Goal: Information Seeking & Learning: Learn about a topic

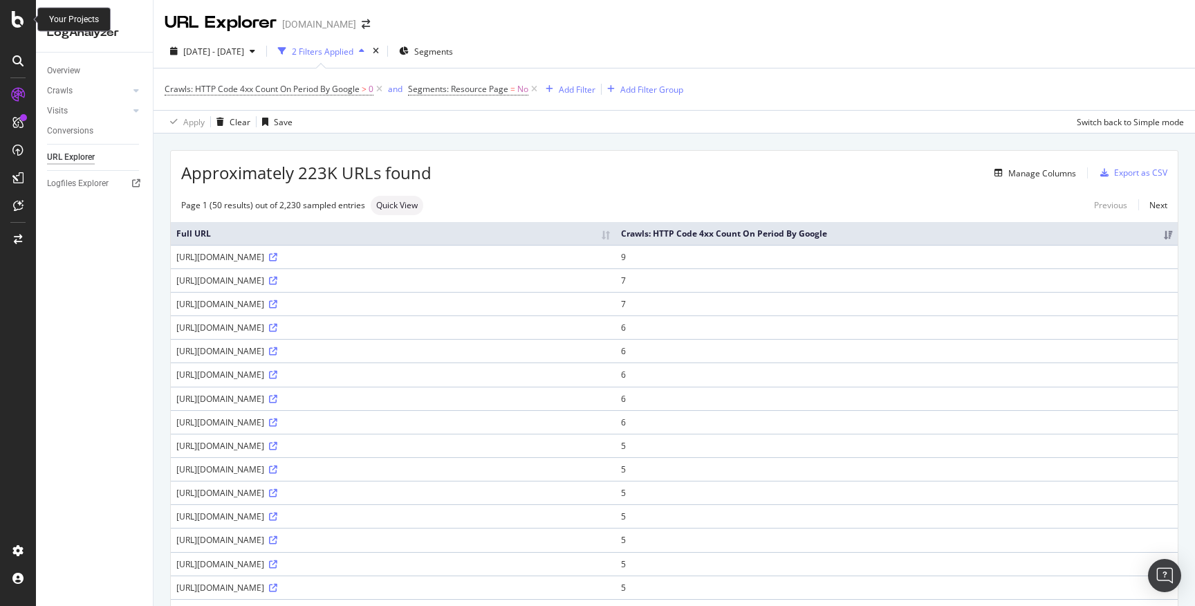
scroll to position [885, 0]
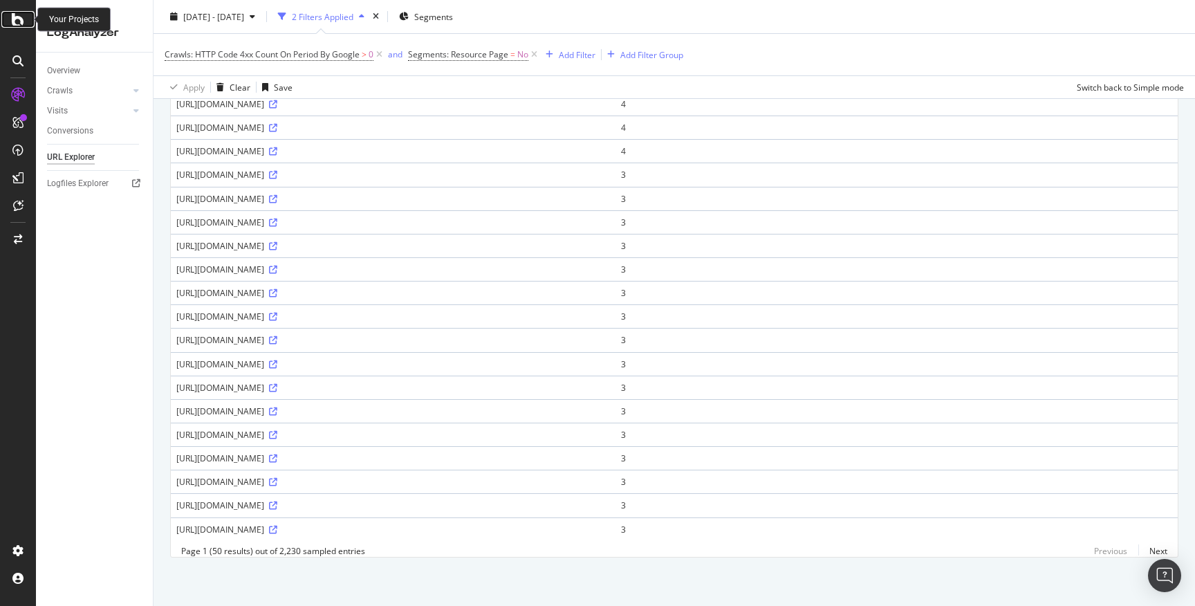
click at [23, 22] on icon at bounding box center [18, 19] width 12 height 17
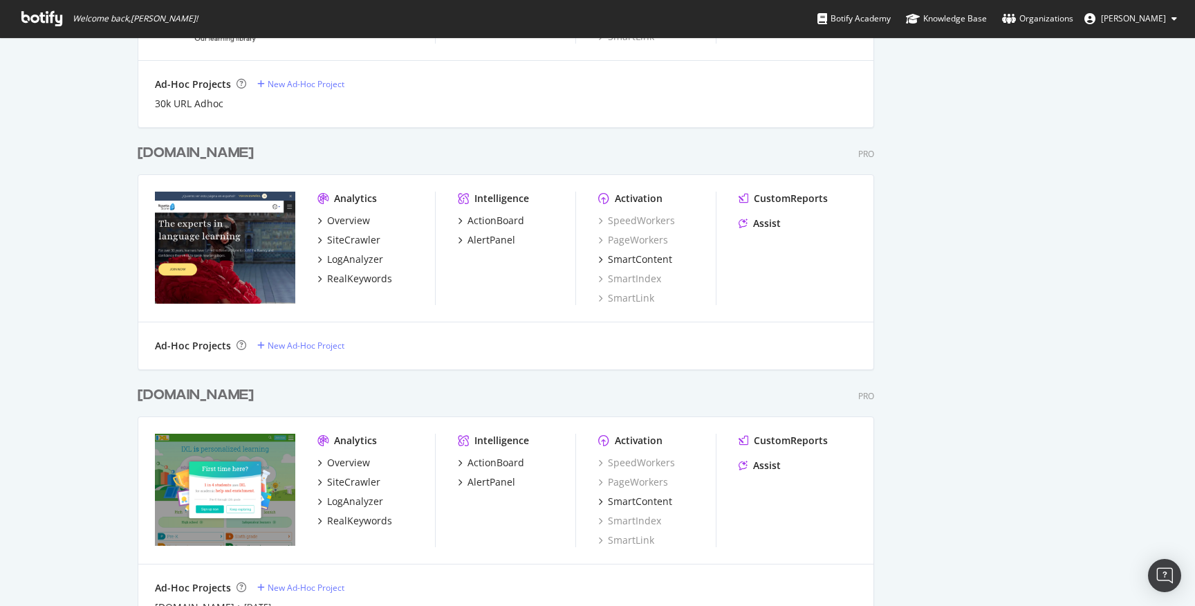
scroll to position [3479, 0]
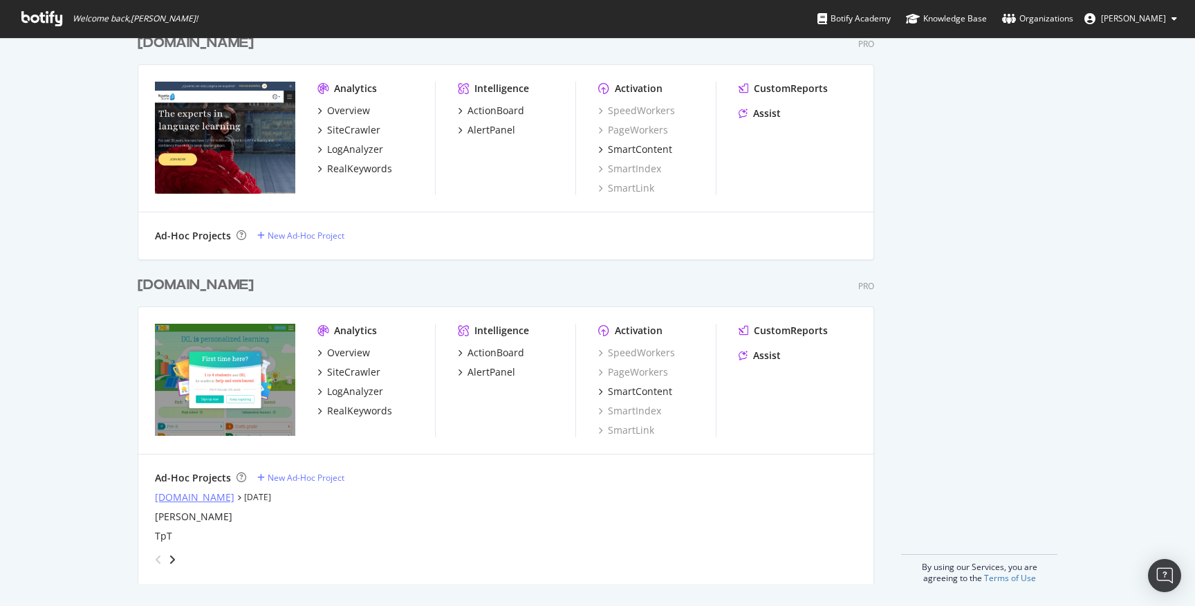
click at [190, 492] on div "[DOMAIN_NAME]" at bounding box center [195, 497] width 80 height 14
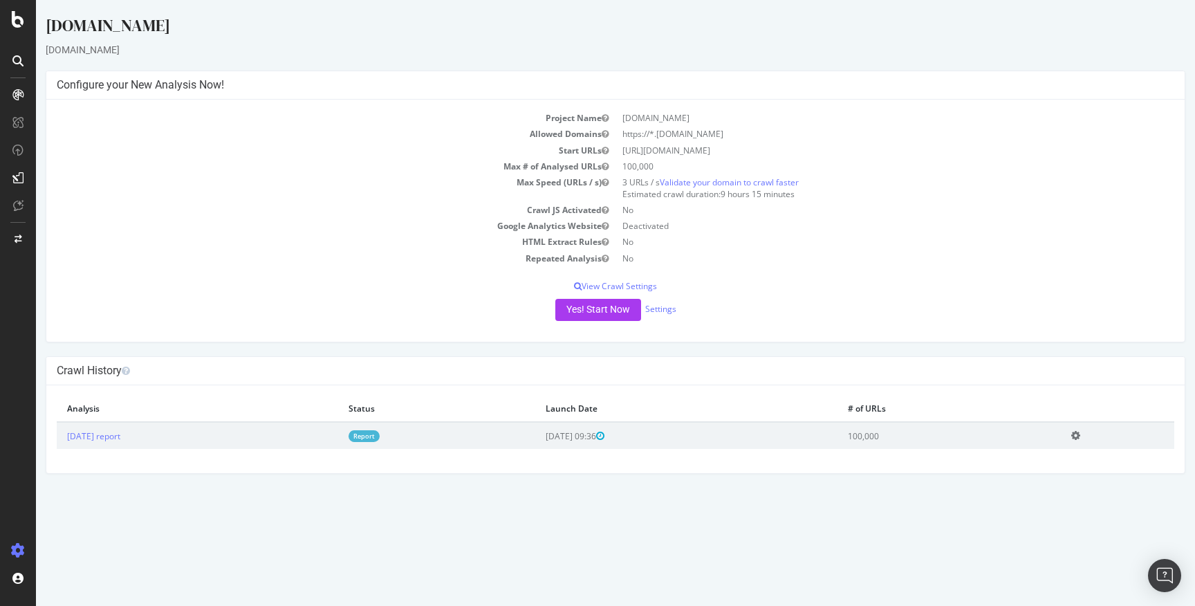
click at [380, 432] on link "Report" at bounding box center [364, 436] width 31 height 12
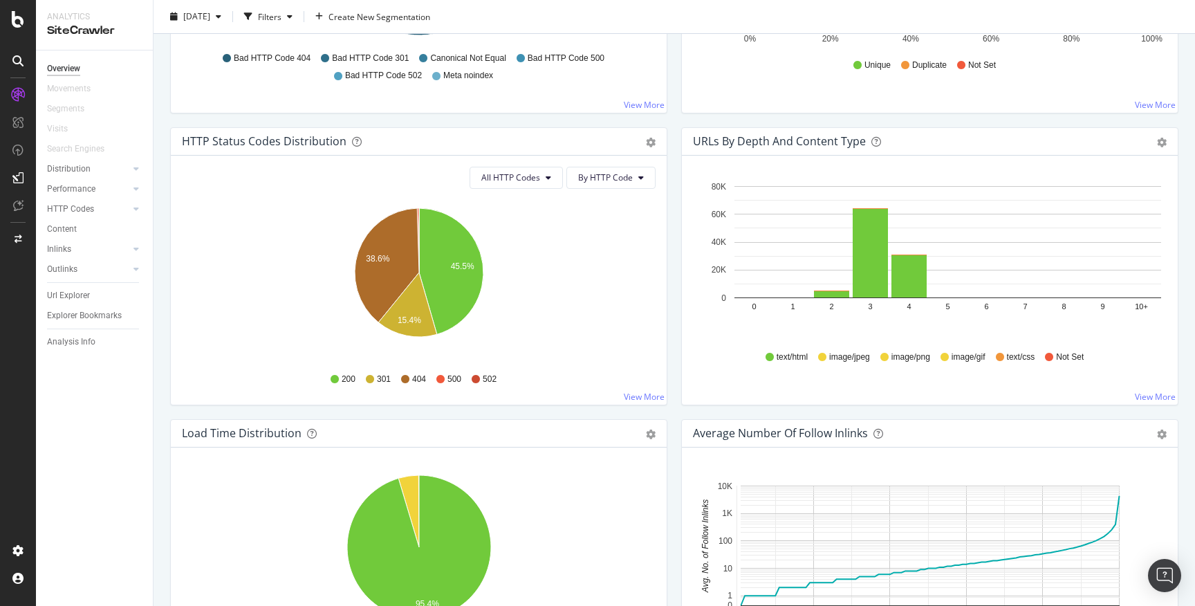
scroll to position [664, 0]
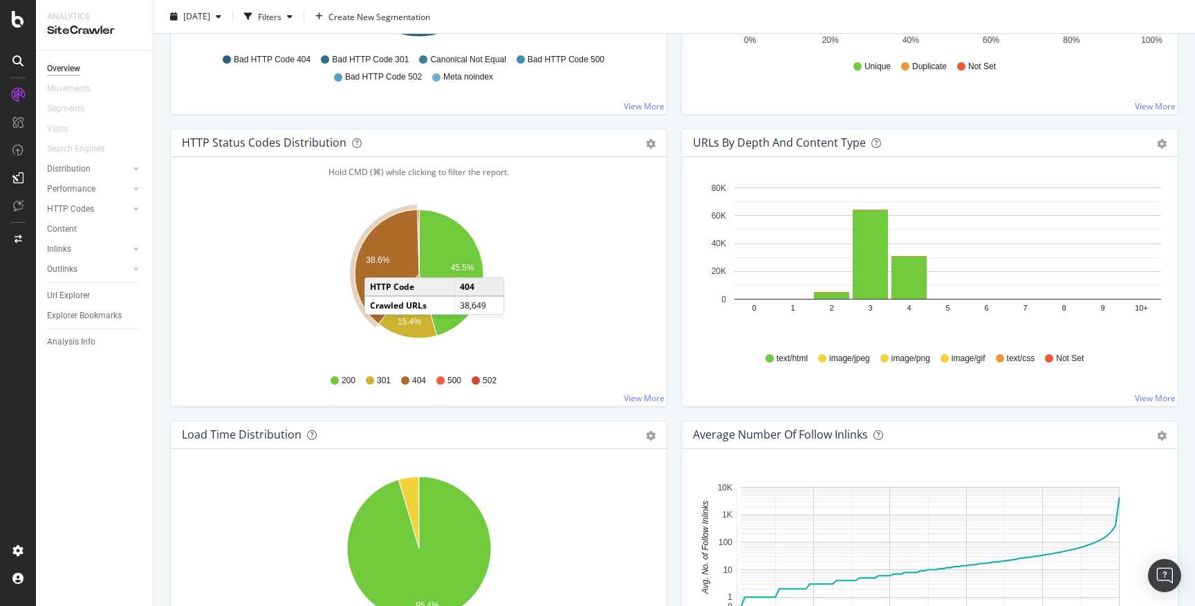
click at [378, 264] on text "38.6%" at bounding box center [378, 260] width 24 height 10
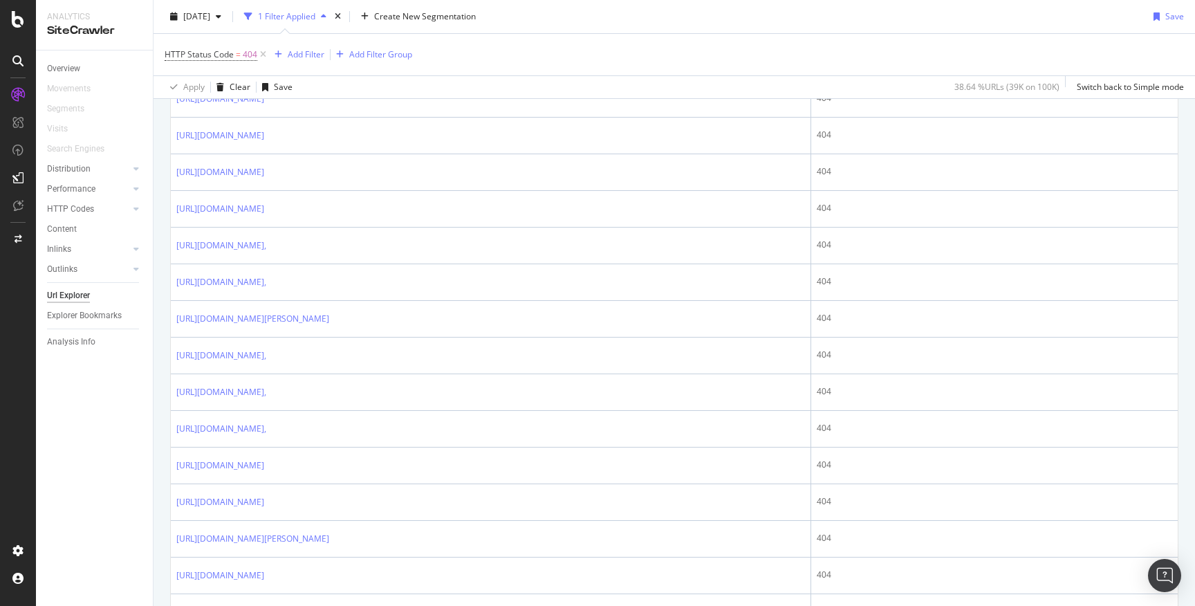
scroll to position [1327, 0]
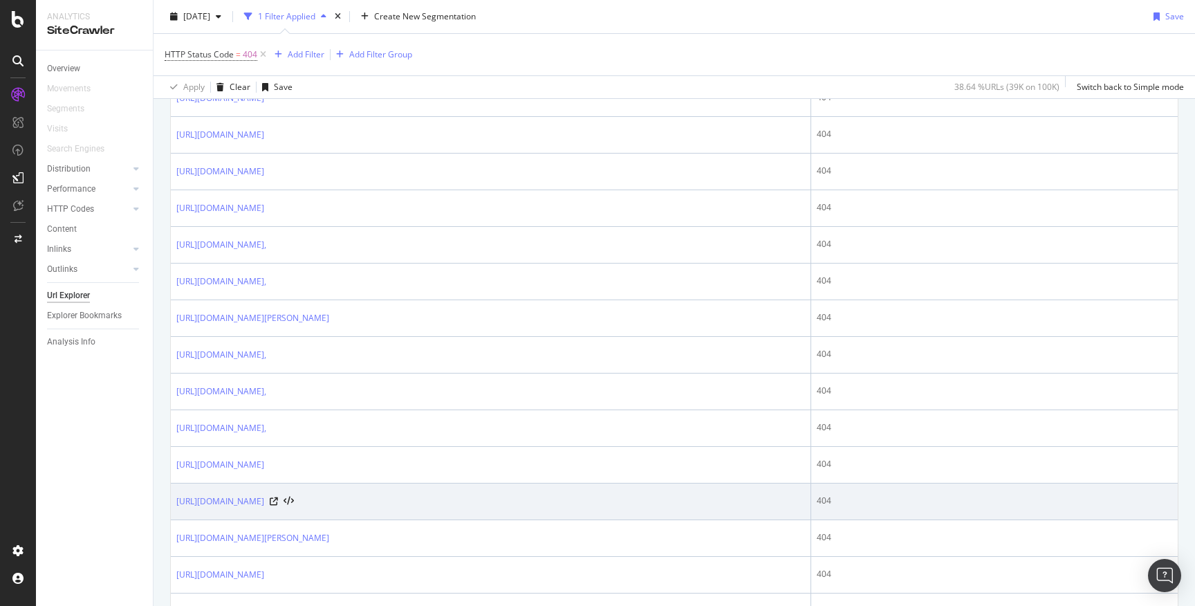
click at [602, 488] on td "[URL][DOMAIN_NAME]" at bounding box center [491, 502] width 641 height 37
